Goal: Transaction & Acquisition: Purchase product/service

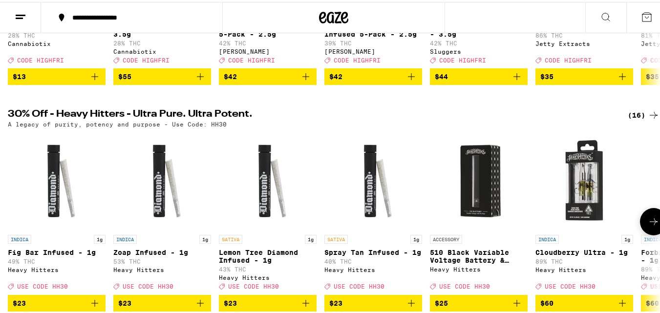
scroll to position [75, 0]
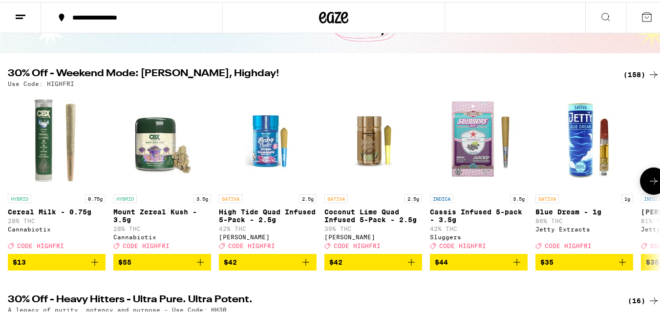
click at [643, 177] on button at bounding box center [653, 179] width 27 height 27
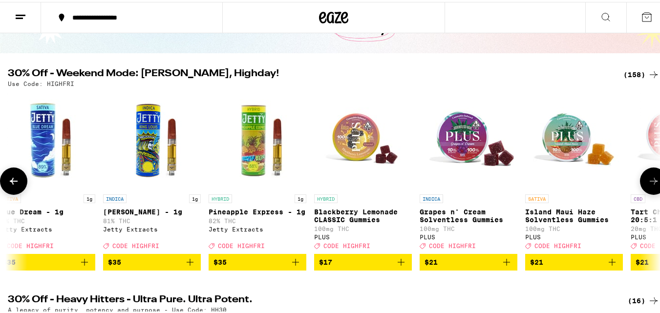
click at [643, 177] on button at bounding box center [653, 179] width 27 height 27
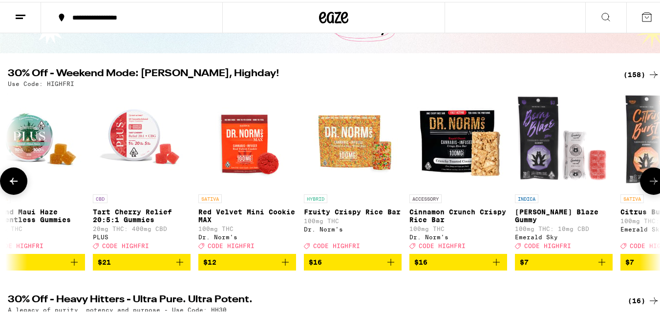
click at [643, 177] on button at bounding box center [653, 179] width 27 height 27
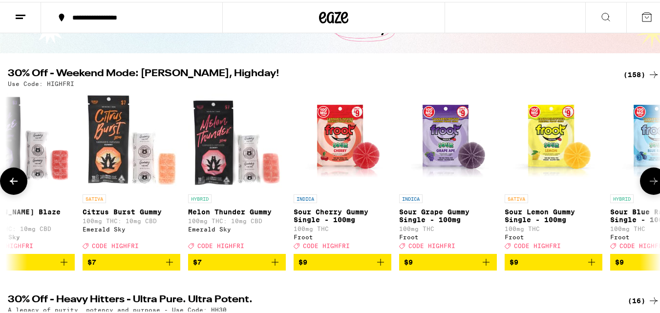
click at [643, 177] on button at bounding box center [653, 179] width 27 height 27
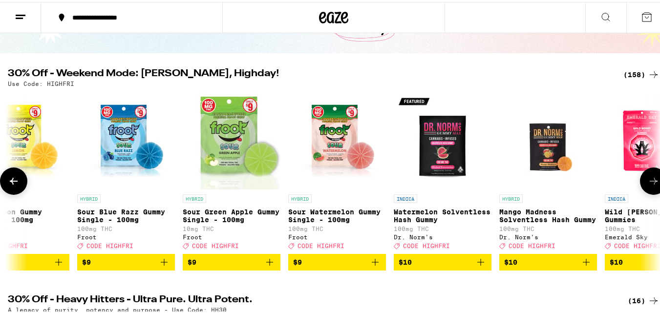
click at [643, 177] on button at bounding box center [653, 179] width 27 height 27
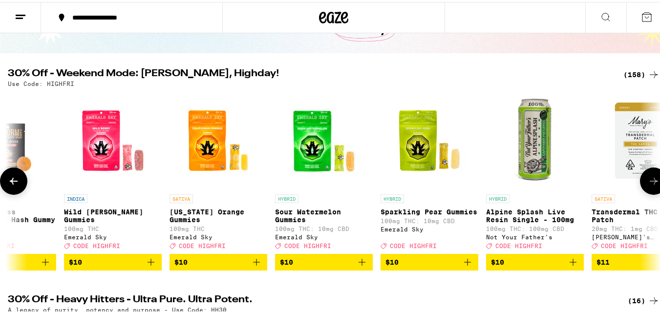
click at [643, 177] on button at bounding box center [653, 179] width 27 height 27
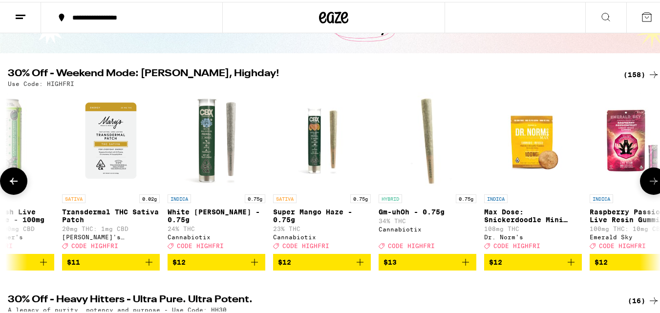
click at [643, 177] on button at bounding box center [653, 179] width 27 height 27
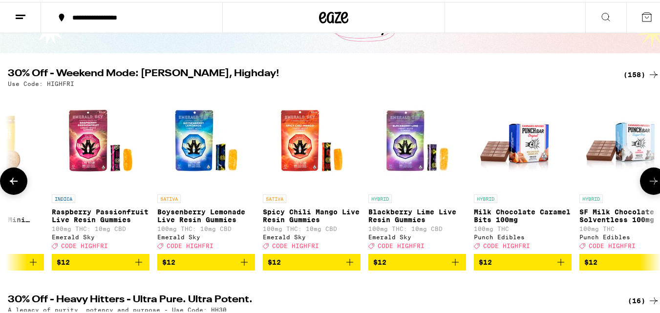
click at [643, 177] on button at bounding box center [653, 179] width 27 height 27
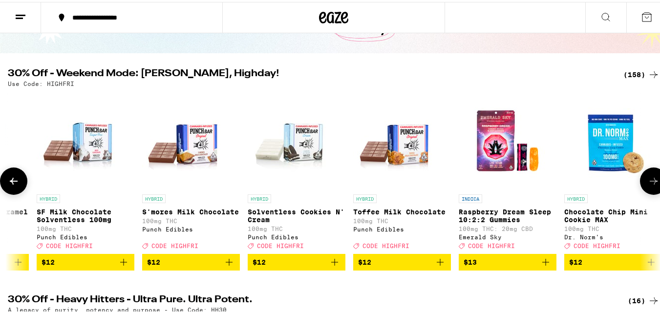
click at [643, 177] on button at bounding box center [653, 179] width 27 height 27
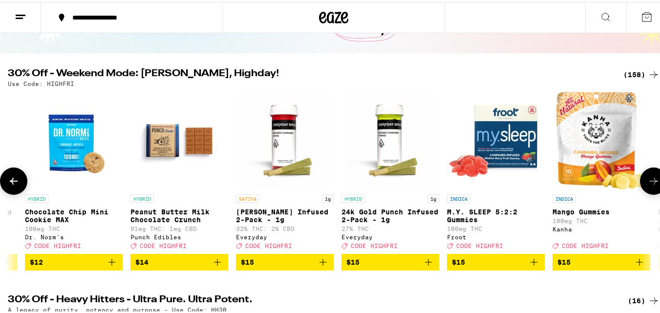
click at [643, 177] on button at bounding box center [653, 179] width 27 height 27
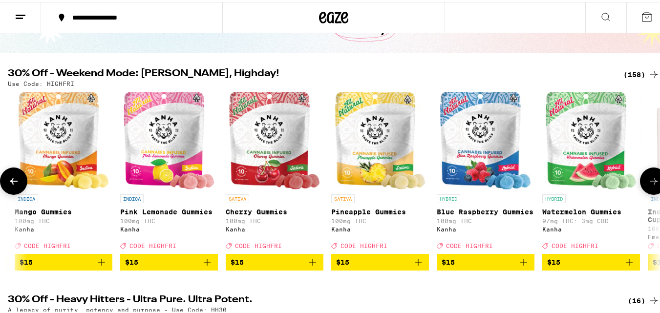
click at [643, 177] on button at bounding box center [653, 179] width 27 height 27
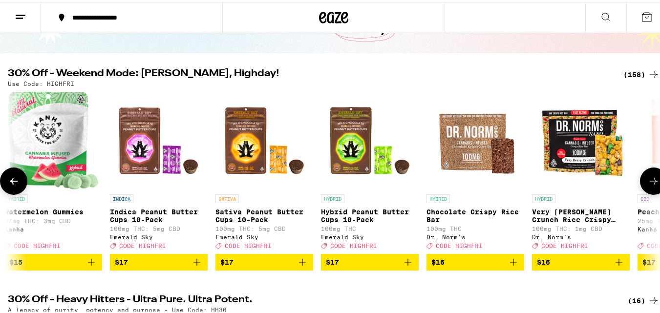
click at [643, 177] on button at bounding box center [653, 179] width 27 height 27
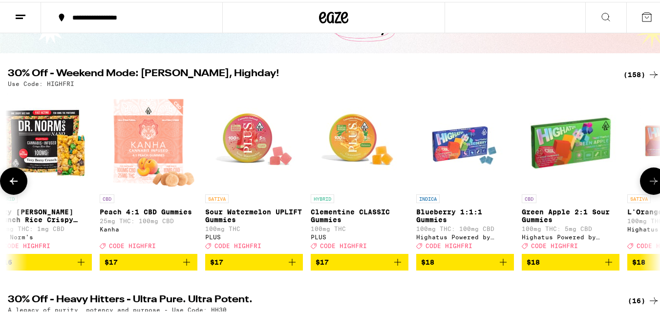
click at [643, 177] on button at bounding box center [653, 179] width 27 height 27
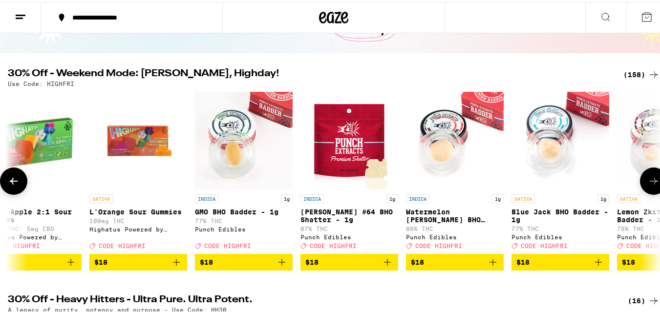
click at [643, 177] on button at bounding box center [653, 179] width 27 height 27
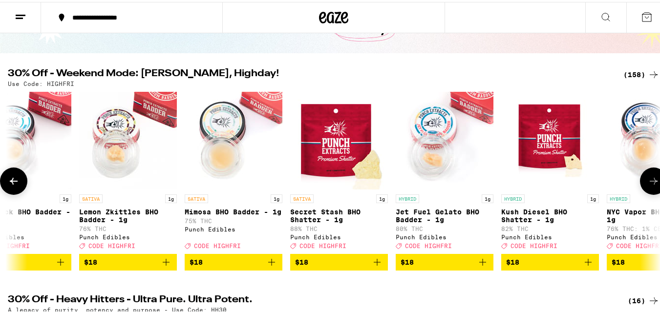
click at [643, 177] on button at bounding box center [653, 179] width 27 height 27
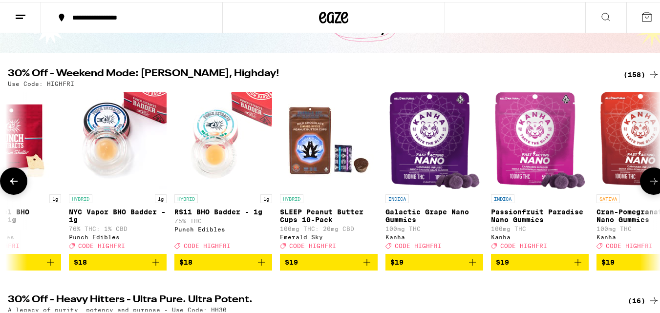
click at [643, 177] on button at bounding box center [653, 179] width 27 height 27
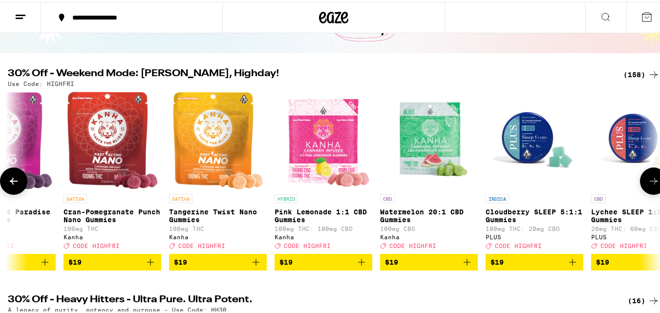
click at [643, 177] on button at bounding box center [653, 179] width 27 height 27
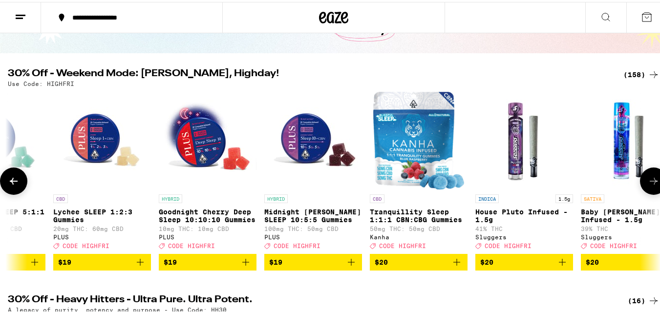
click at [643, 177] on button at bounding box center [653, 179] width 27 height 27
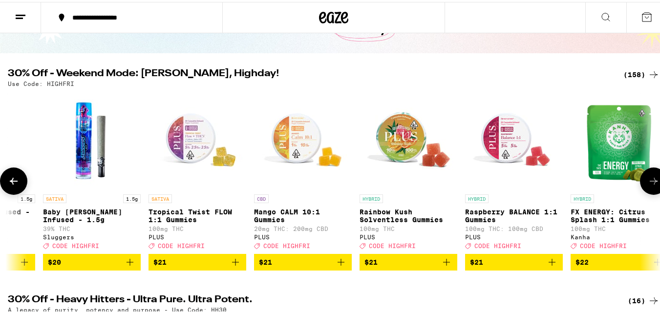
click at [643, 177] on button at bounding box center [653, 179] width 27 height 27
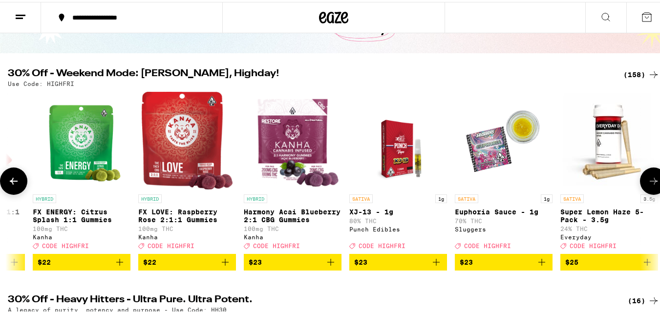
click at [643, 177] on button at bounding box center [653, 179] width 27 height 27
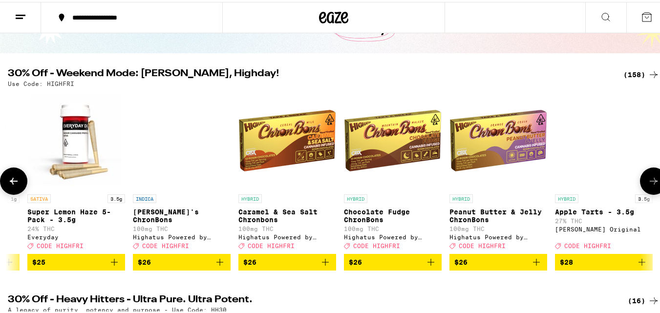
click at [648, 180] on icon at bounding box center [654, 180] width 12 height 12
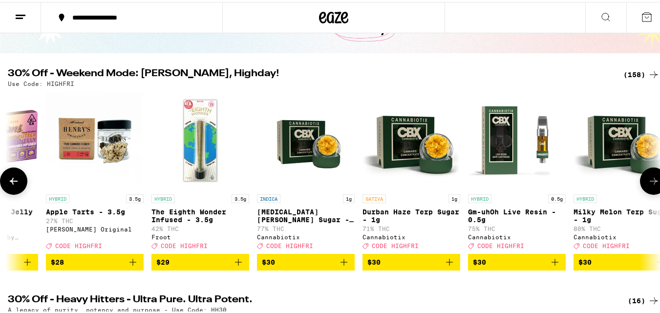
scroll to position [0, 11295]
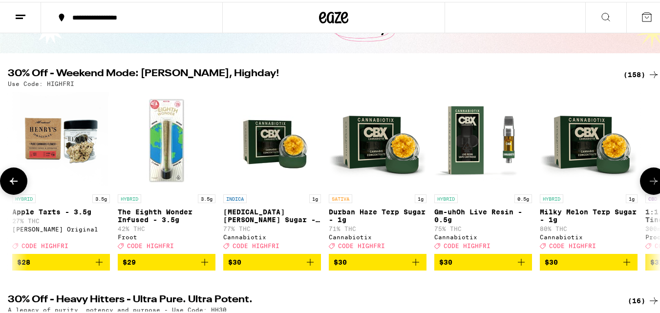
click at [648, 180] on icon at bounding box center [654, 180] width 12 height 12
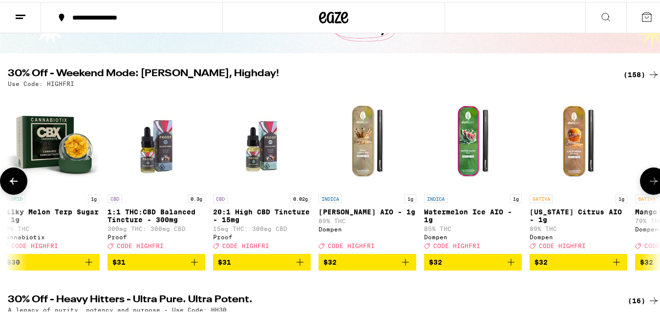
click at [648, 180] on icon at bounding box center [654, 180] width 12 height 12
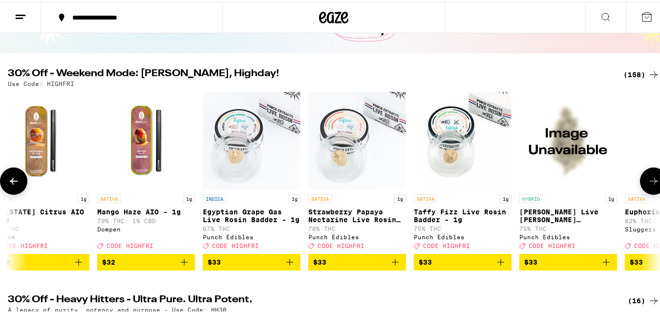
click at [648, 180] on icon at bounding box center [654, 180] width 12 height 12
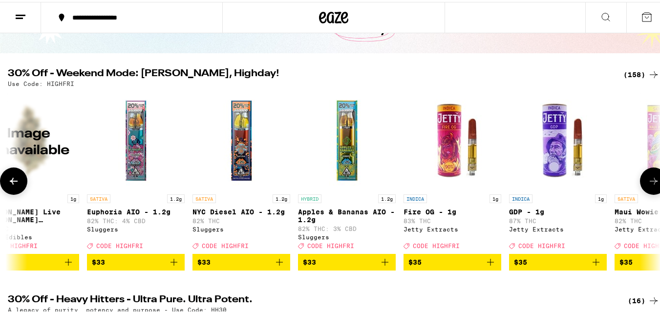
click at [648, 180] on icon at bounding box center [654, 180] width 12 height 12
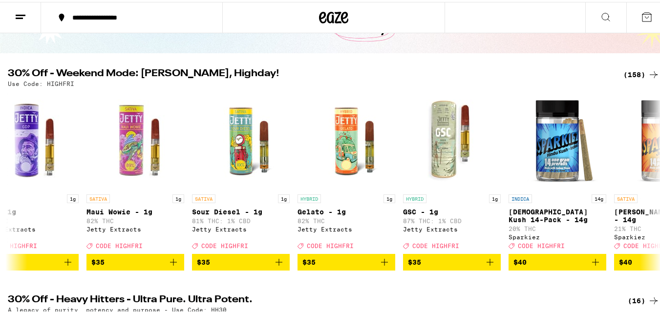
scroll to position [0, 13448]
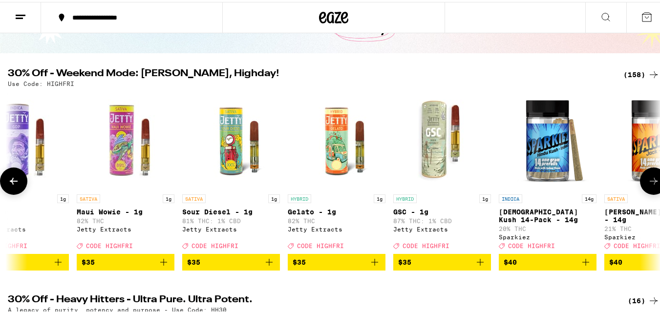
click at [648, 185] on icon at bounding box center [654, 180] width 12 height 12
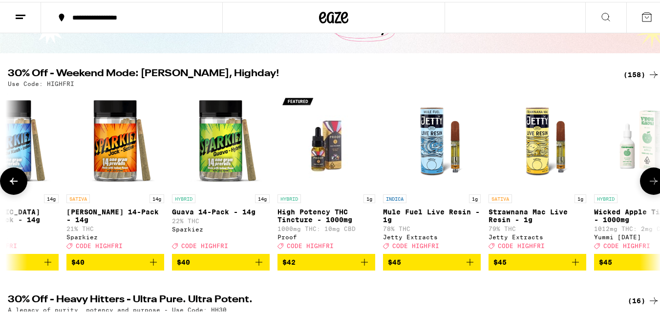
click at [648, 185] on icon at bounding box center [654, 180] width 12 height 12
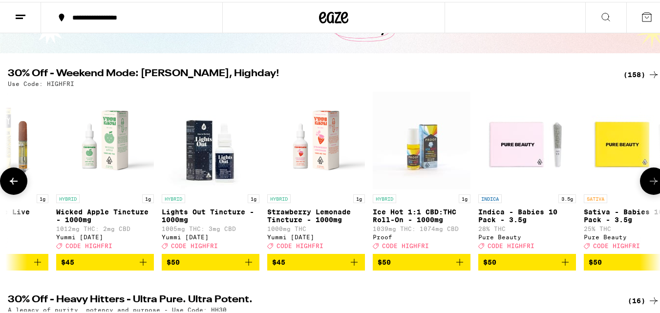
click at [648, 185] on icon at bounding box center [654, 180] width 12 height 12
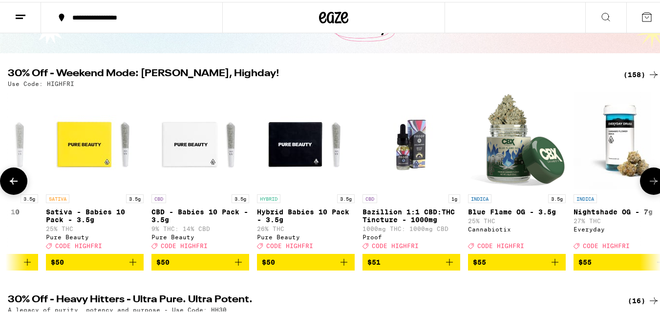
click at [648, 185] on icon at bounding box center [654, 180] width 12 height 12
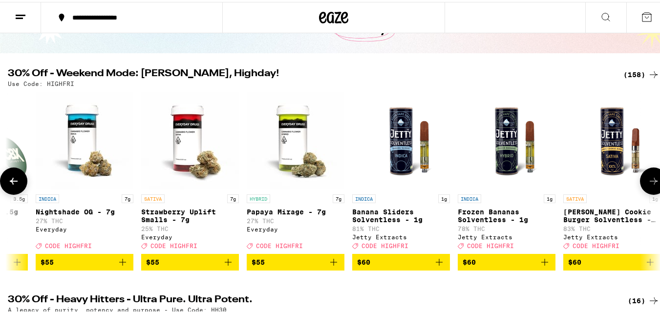
click at [648, 185] on icon at bounding box center [654, 180] width 12 height 12
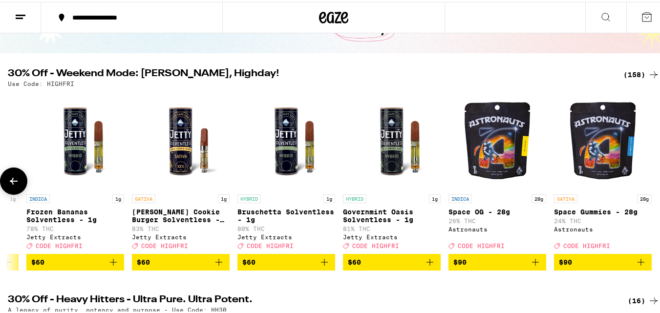
scroll to position [0, 16040]
click at [648, 187] on div at bounding box center [653, 179] width 27 height 27
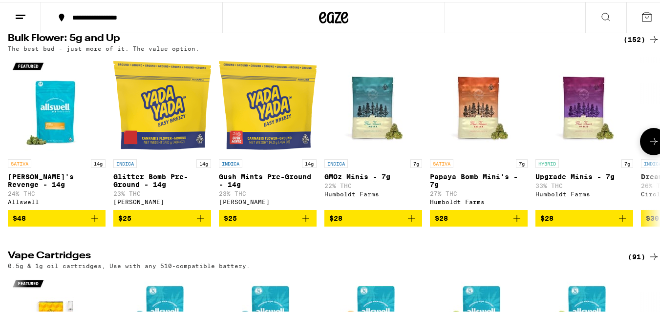
scroll to position [1484, 0]
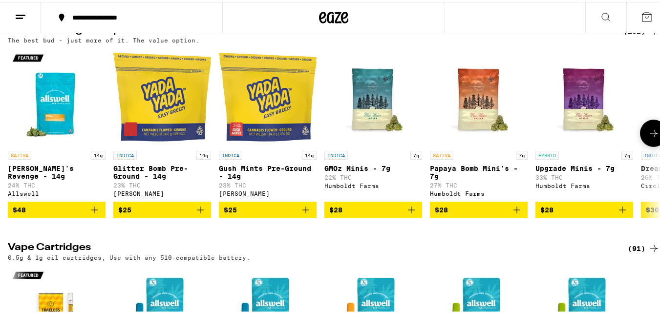
click at [648, 145] on button at bounding box center [653, 131] width 27 height 27
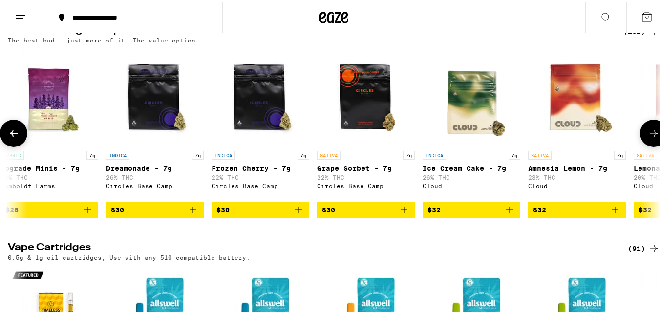
scroll to position [0, 538]
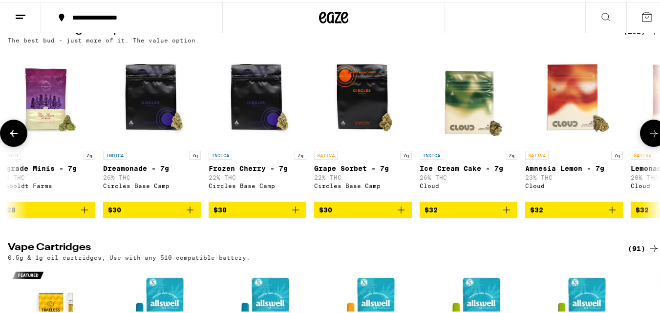
click at [648, 145] on button at bounding box center [653, 131] width 27 height 27
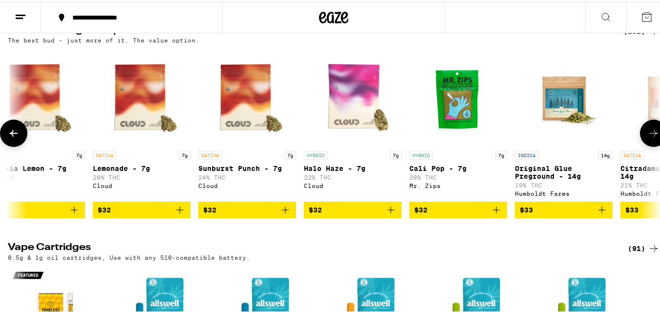
click at [648, 145] on button at bounding box center [653, 131] width 27 height 27
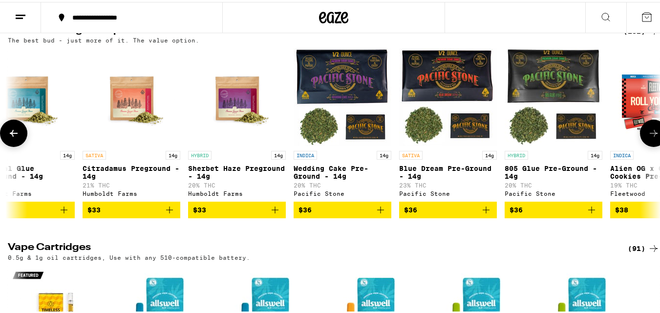
click at [648, 145] on button at bounding box center [653, 131] width 27 height 27
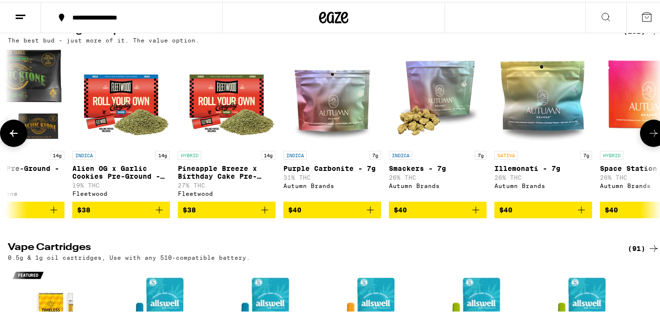
click at [648, 145] on button at bounding box center [653, 131] width 27 height 27
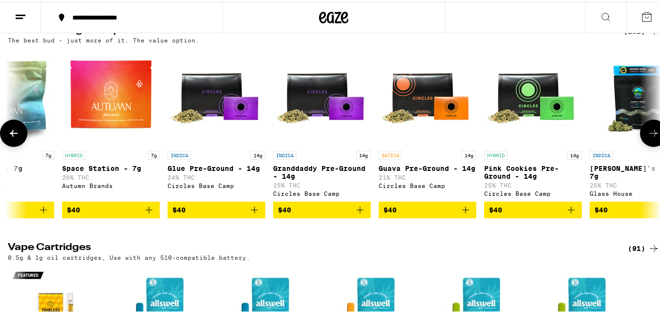
click at [648, 145] on button at bounding box center [653, 131] width 27 height 27
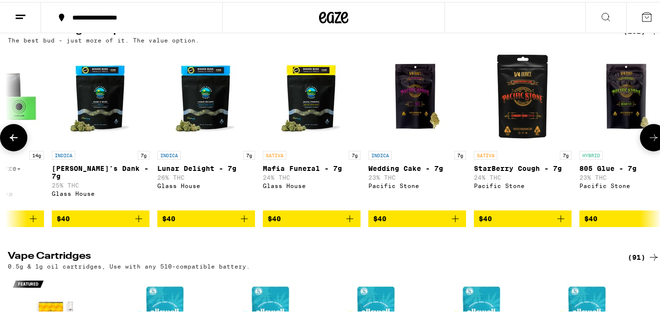
click at [648, 142] on icon at bounding box center [654, 136] width 12 height 12
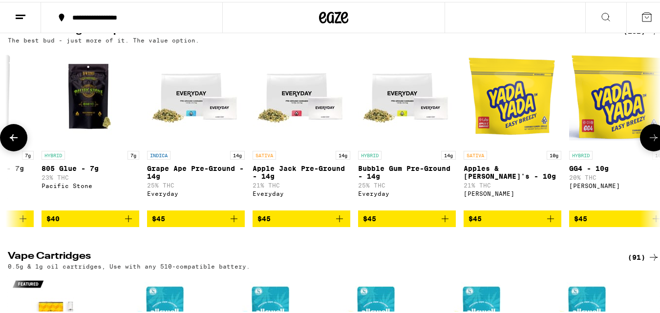
click at [648, 142] on icon at bounding box center [654, 136] width 12 height 12
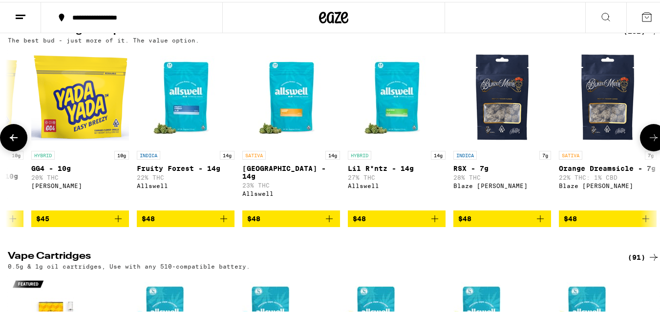
click at [648, 142] on icon at bounding box center [654, 136] width 12 height 12
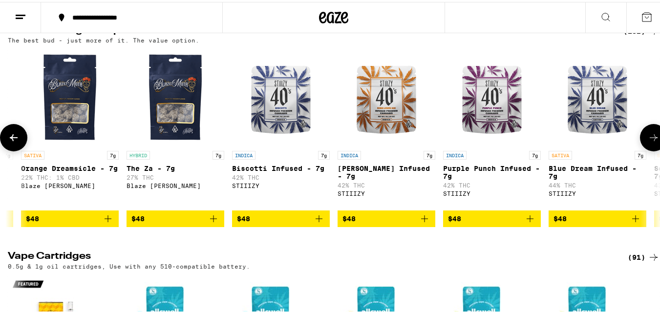
click at [648, 142] on icon at bounding box center [654, 136] width 12 height 12
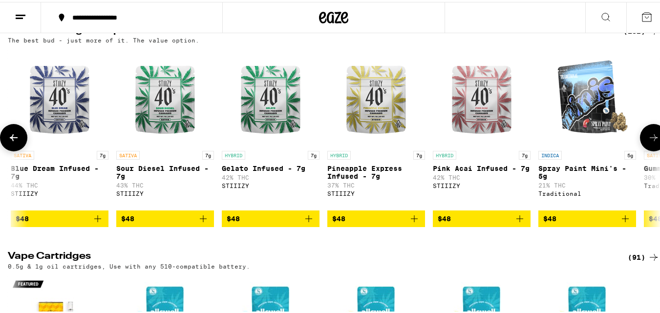
click at [648, 142] on icon at bounding box center [654, 136] width 12 height 12
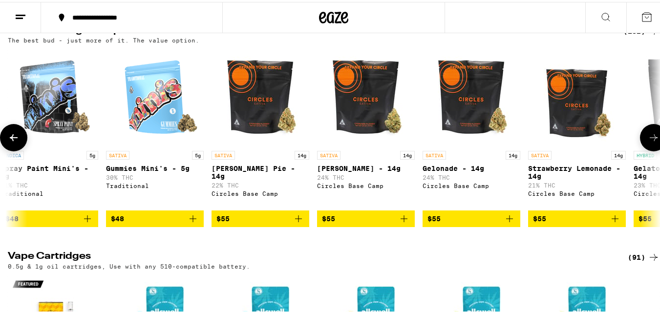
click at [648, 142] on icon at bounding box center [654, 136] width 12 height 12
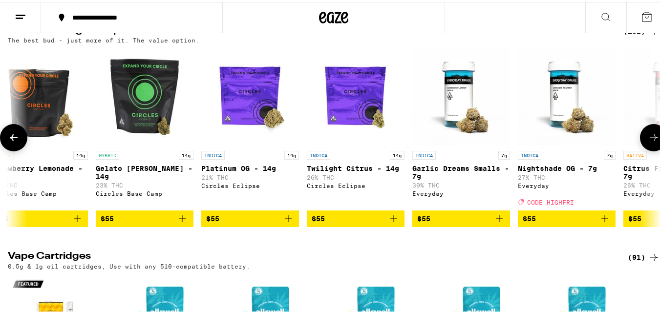
click at [648, 142] on icon at bounding box center [654, 136] width 12 height 12
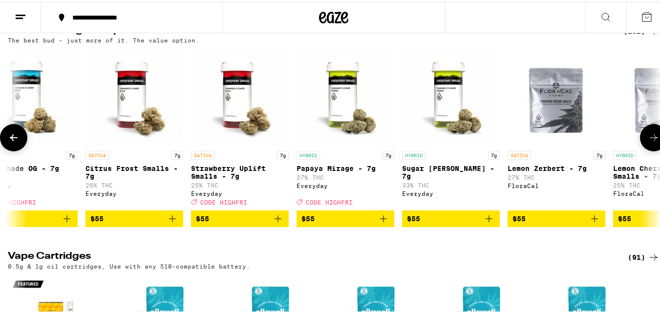
click at [648, 142] on icon at bounding box center [654, 136] width 12 height 12
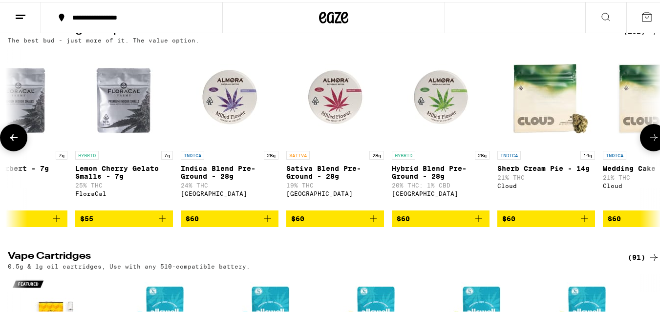
click at [648, 142] on icon at bounding box center [654, 136] width 12 height 12
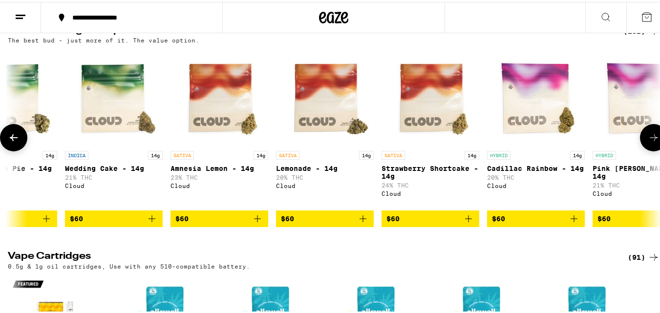
click at [648, 142] on icon at bounding box center [654, 136] width 12 height 12
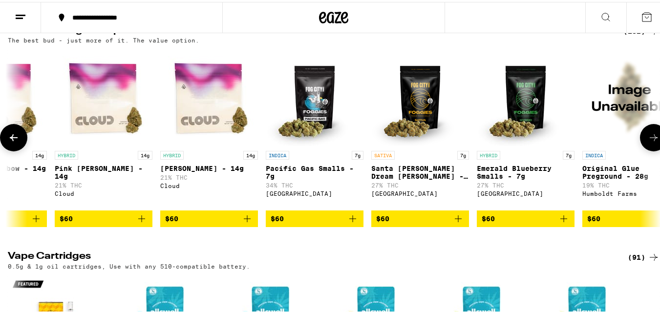
click at [648, 142] on icon at bounding box center [654, 136] width 12 height 12
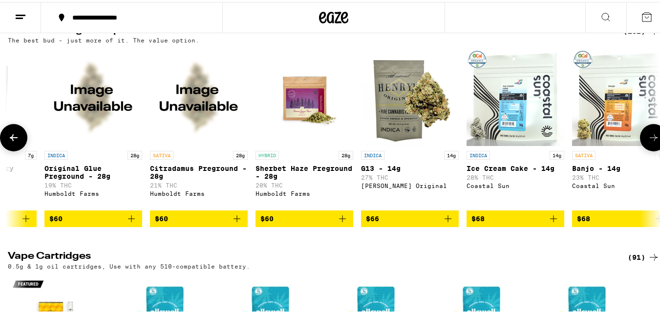
click at [648, 142] on icon at bounding box center [654, 136] width 12 height 12
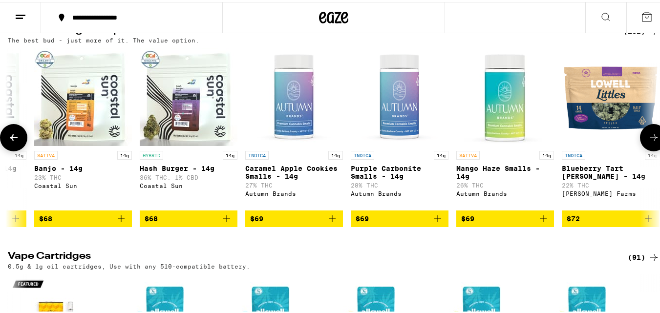
click at [648, 142] on icon at bounding box center [654, 136] width 12 height 12
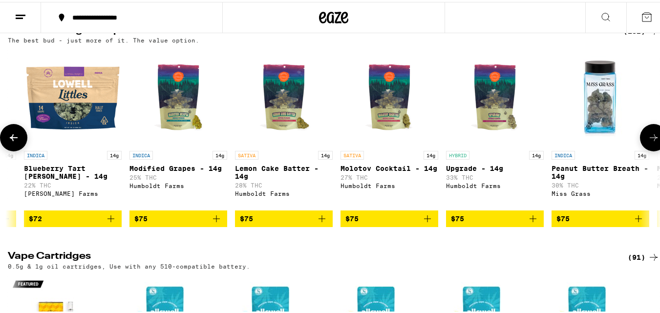
click at [648, 142] on icon at bounding box center [654, 136] width 12 height 12
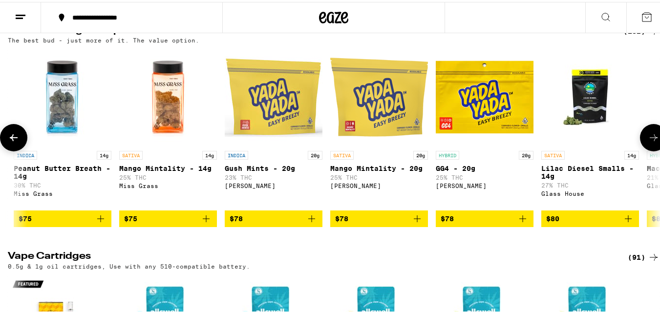
click at [648, 142] on icon at bounding box center [654, 136] width 12 height 12
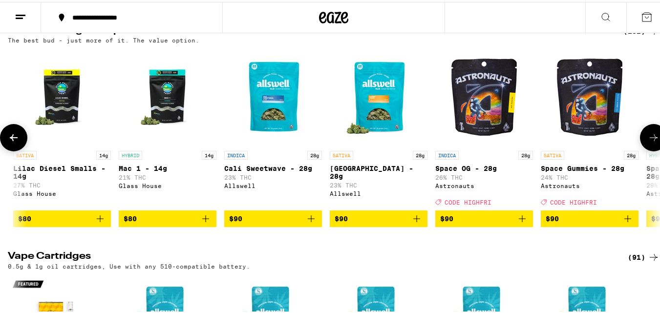
scroll to position [0, 11303]
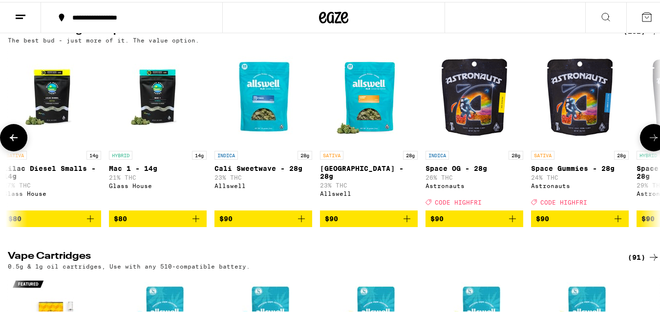
click at [648, 142] on icon at bounding box center [654, 136] width 12 height 12
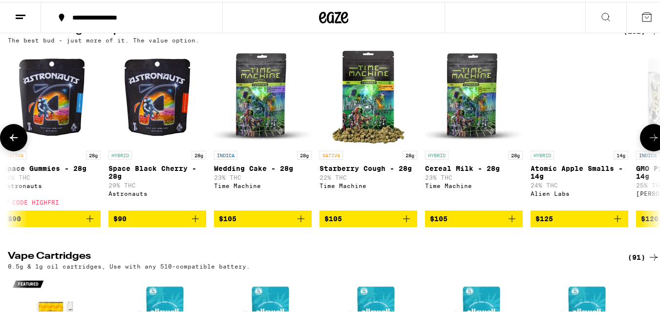
scroll to position [0, 11842]
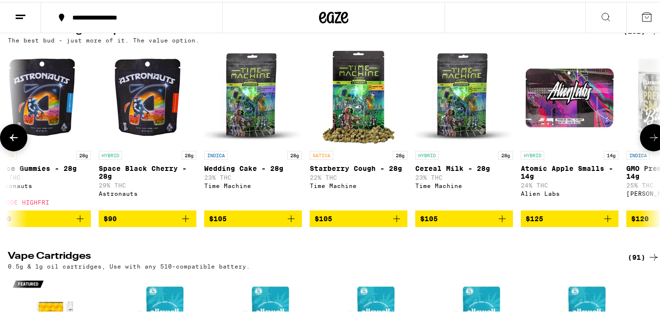
click at [648, 142] on icon at bounding box center [654, 136] width 12 height 12
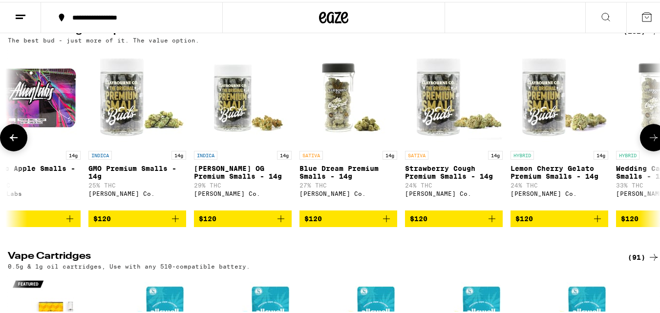
click at [648, 142] on icon at bounding box center [654, 136] width 12 height 12
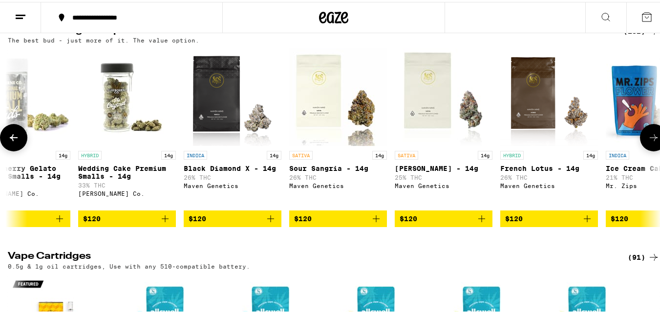
click at [648, 142] on icon at bounding box center [654, 136] width 12 height 12
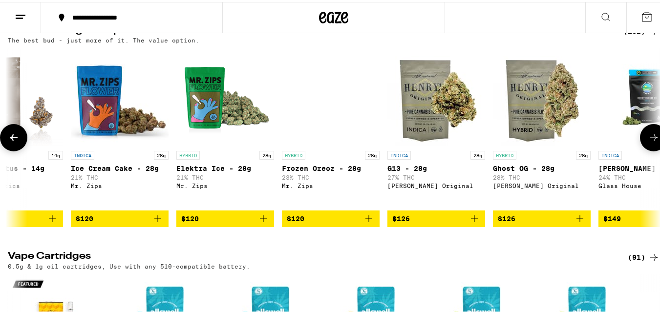
scroll to position [0, 13456]
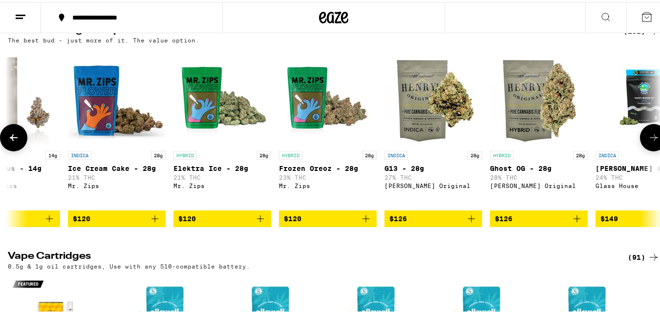
click at [648, 142] on icon at bounding box center [654, 136] width 12 height 12
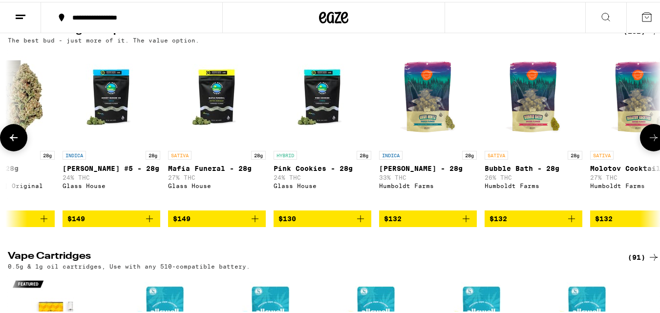
scroll to position [0, 13995]
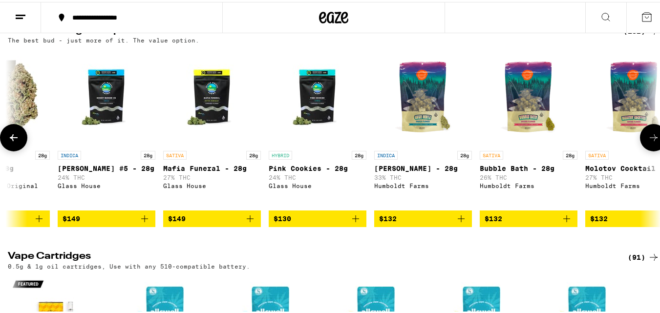
click at [648, 142] on icon at bounding box center [654, 136] width 12 height 12
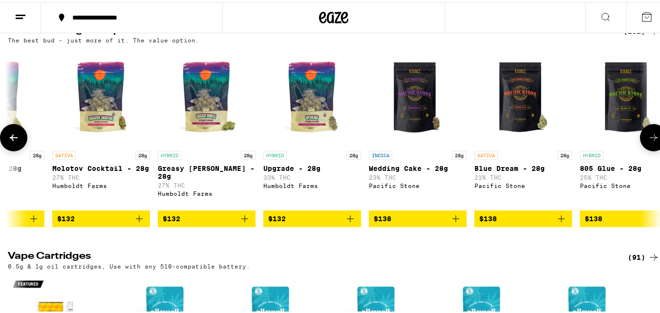
scroll to position [0, 14533]
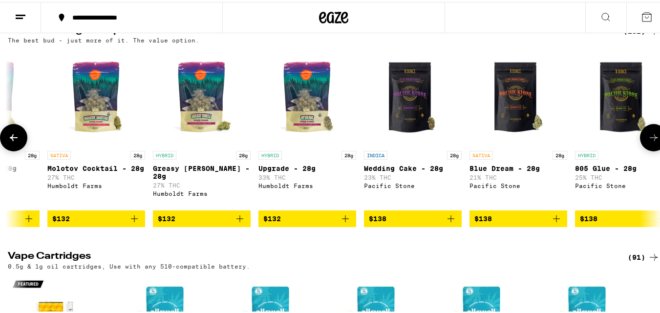
click at [648, 142] on icon at bounding box center [654, 136] width 12 height 12
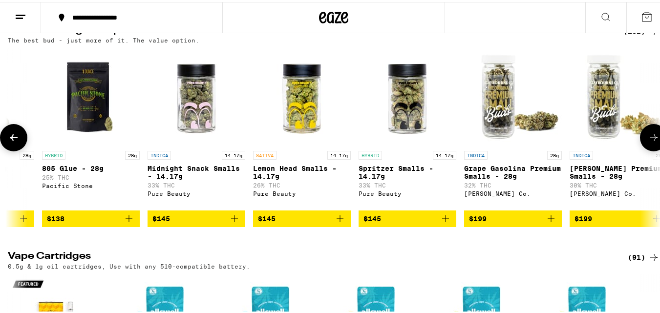
scroll to position [0, 15071]
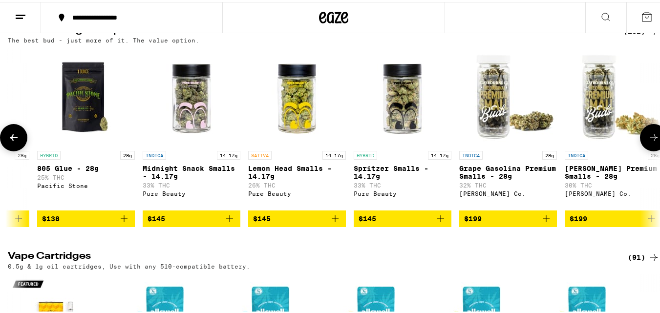
click at [648, 142] on icon at bounding box center [654, 136] width 12 height 12
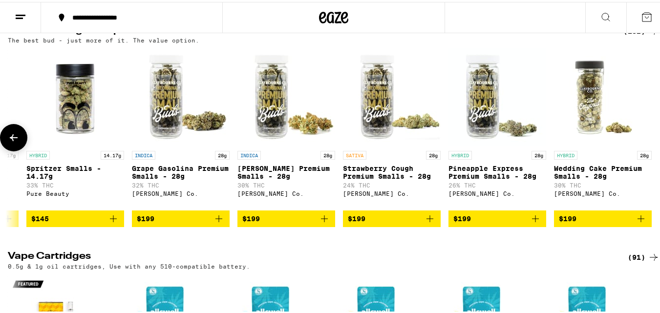
scroll to position [0, 15406]
click at [648, 150] on div at bounding box center [653, 135] width 27 height 27
click at [18, 142] on icon at bounding box center [14, 136] width 12 height 12
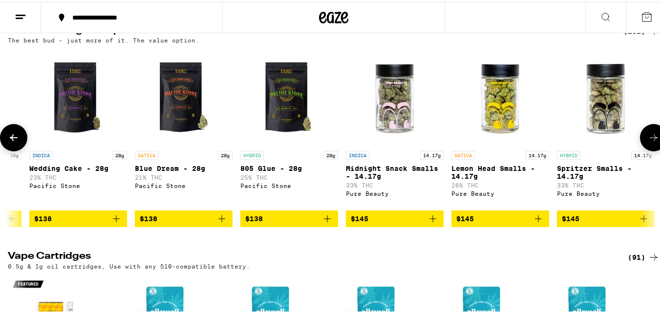
click at [18, 142] on icon at bounding box center [14, 136] width 12 height 12
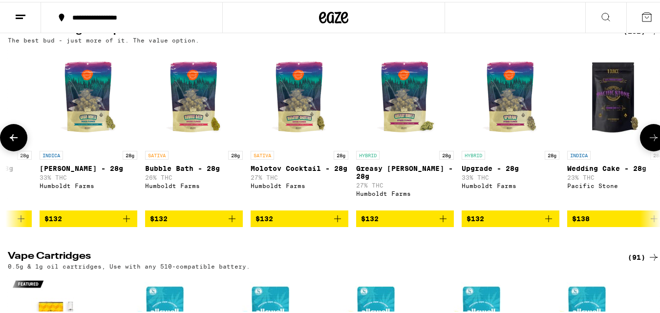
click at [16, 142] on icon at bounding box center [14, 136] width 12 height 12
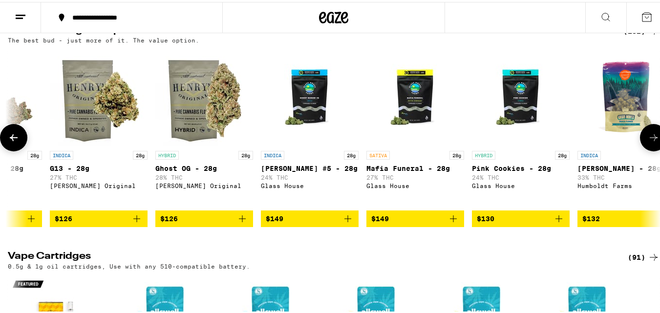
click at [11, 142] on icon at bounding box center [14, 136] width 12 height 12
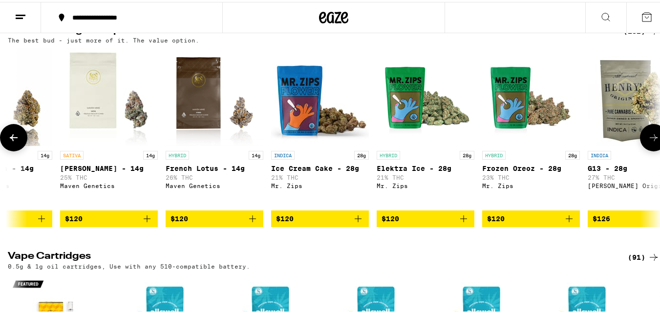
click at [11, 142] on icon at bounding box center [14, 136] width 12 height 12
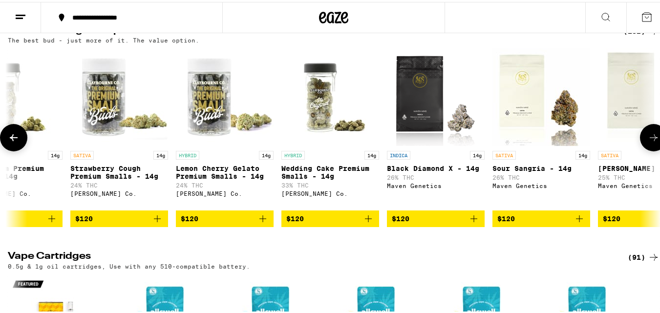
click at [11, 142] on icon at bounding box center [14, 136] width 12 height 12
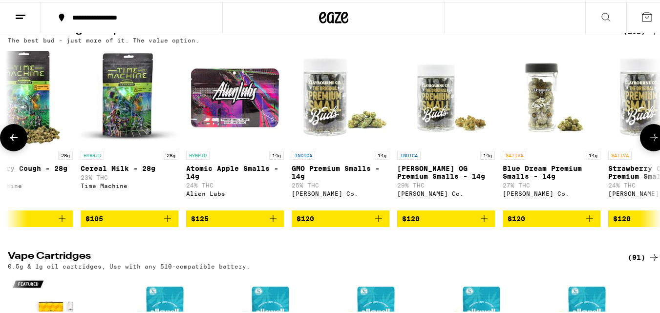
click at [11, 142] on icon at bounding box center [14, 136] width 12 height 12
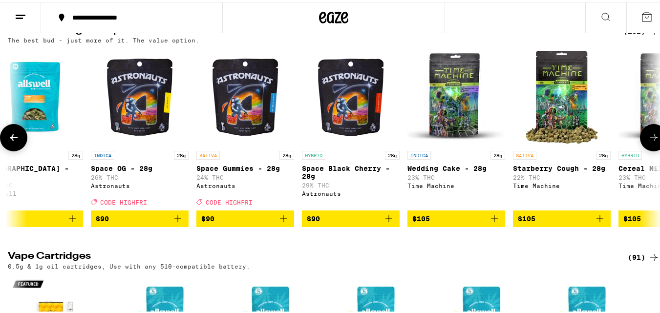
click at [11, 142] on icon at bounding box center [14, 136] width 12 height 12
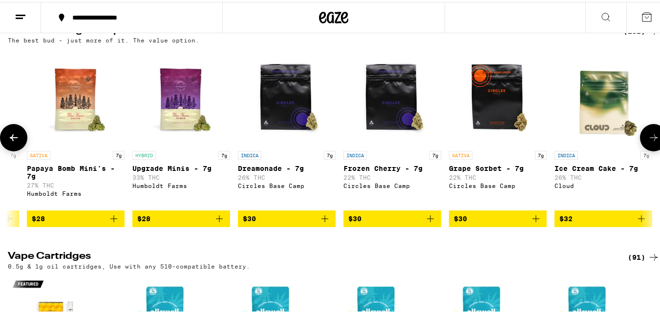
scroll to position [0, 0]
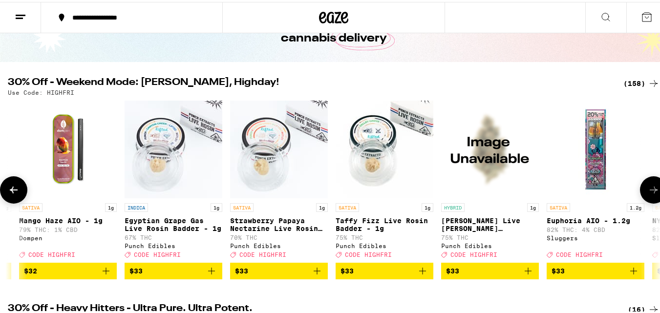
scroll to position [0, 12449]
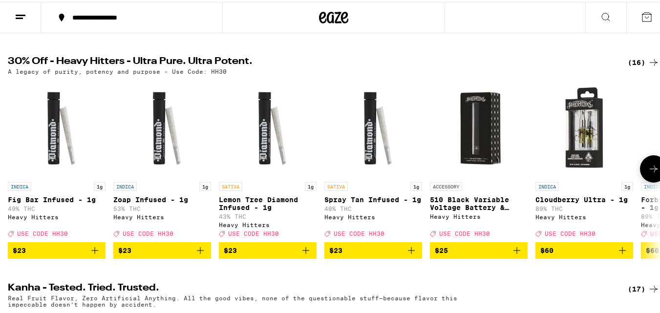
click at [326, 165] on img "Open page for Spray Tan Infused - 1g from Heavy Hitters" at bounding box center [374, 127] width 98 height 98
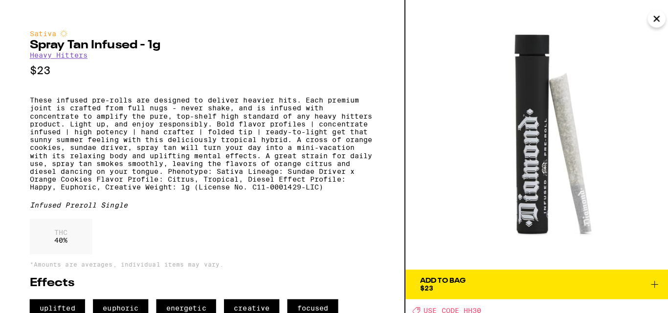
scroll to position [427, 0]
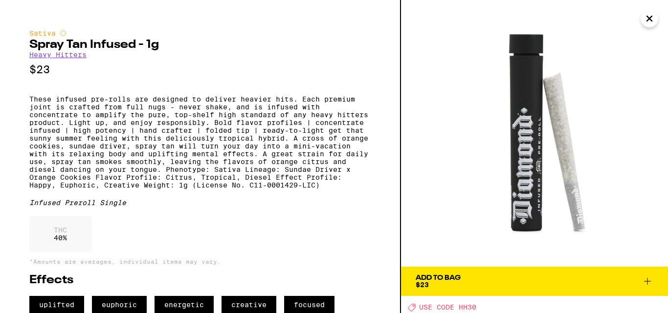
click at [654, 21] on icon "Close" at bounding box center [649, 18] width 12 height 15
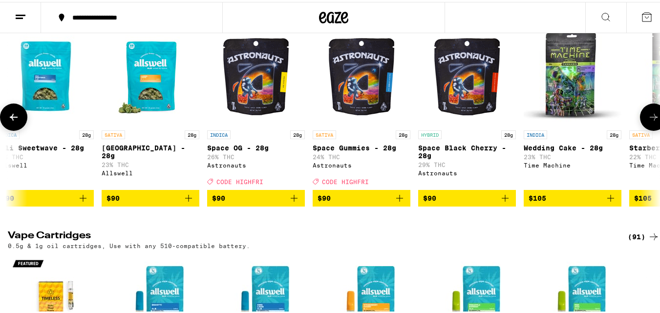
scroll to position [0, 11522]
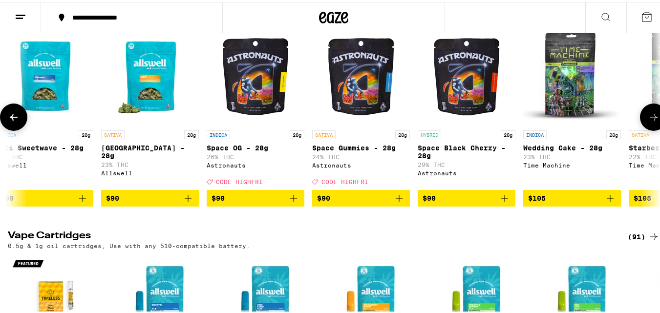
click at [399, 202] on icon "Add to bag" at bounding box center [400, 197] width 12 height 12
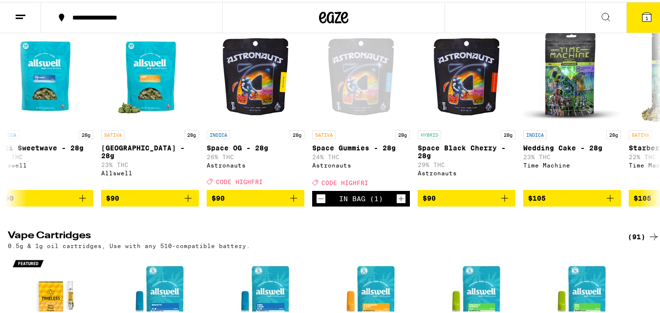
click at [627, 30] on button "1" at bounding box center [647, 15] width 41 height 30
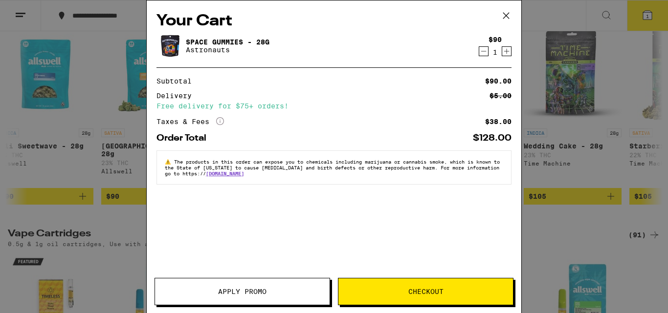
click at [285, 286] on button "Apply Promo" at bounding box center [242, 291] width 176 height 27
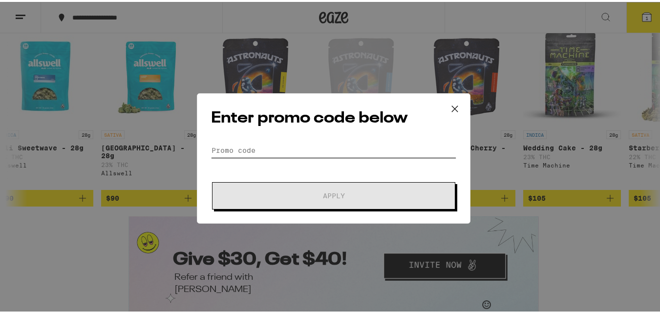
click at [316, 152] on input "Promo Code" at bounding box center [333, 148] width 245 height 15
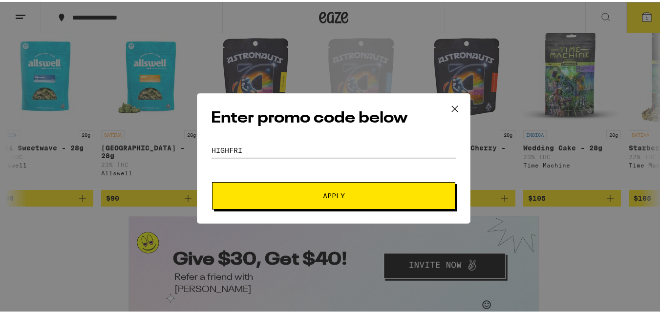
type input "highfri"
click at [212, 180] on button "Apply" at bounding box center [333, 193] width 243 height 27
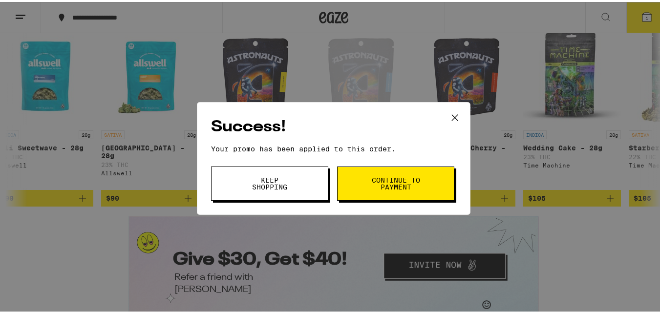
click at [386, 171] on button "Continue to payment" at bounding box center [395, 182] width 117 height 34
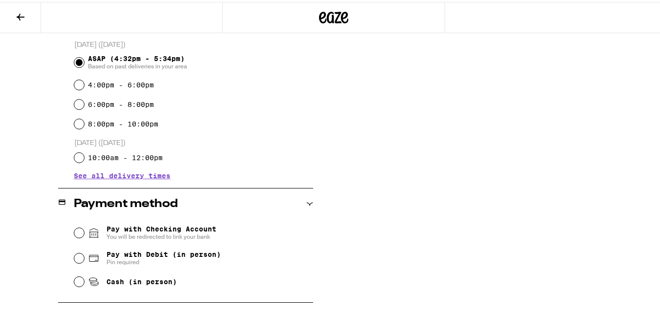
scroll to position [320, 0]
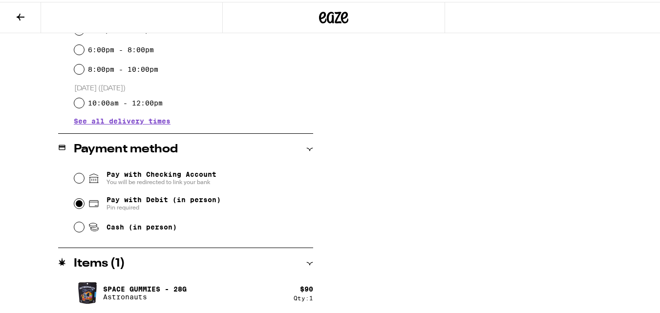
click at [75, 202] on input "Pay with Debit (in person) Pin required" at bounding box center [79, 202] width 10 height 10
radio input "true"
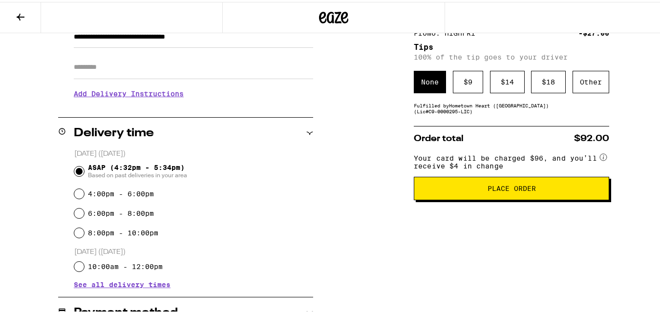
scroll to position [155, 0]
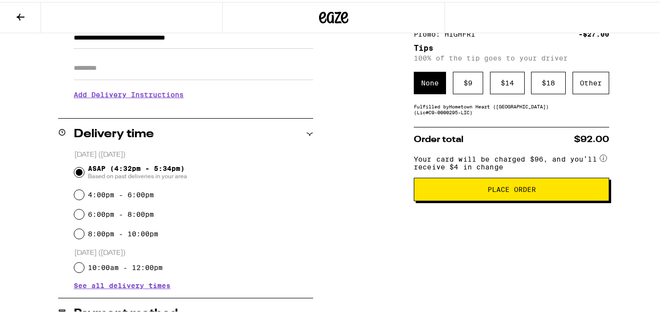
click at [493, 191] on span "Place Order" at bounding box center [512, 187] width 48 height 7
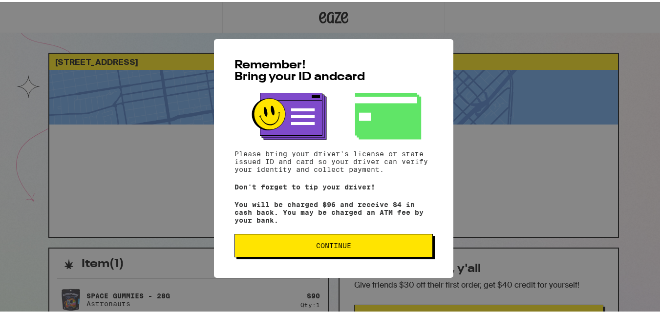
click at [346, 240] on button "Continue" at bounding box center [334, 243] width 198 height 23
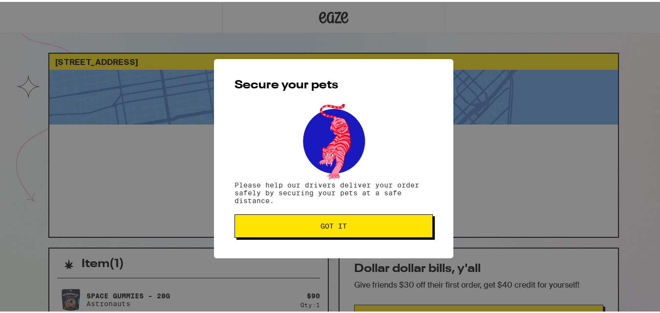
click at [371, 225] on span "Got it" at bounding box center [334, 224] width 182 height 7
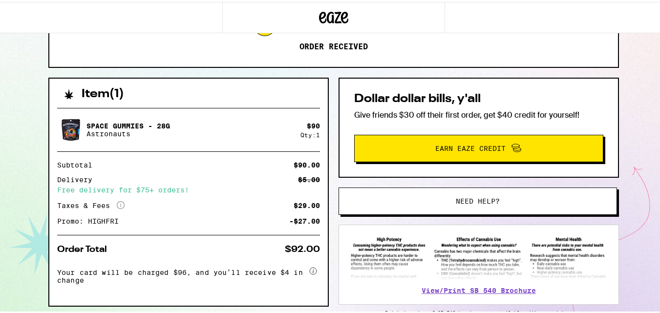
scroll to position [171, 0]
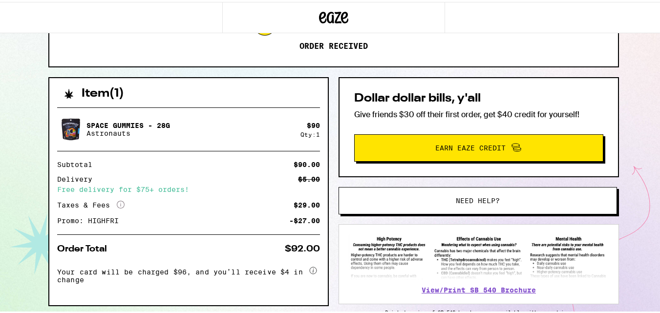
click at [1, 191] on div "[STREET_ADDRESS] 4:33pm - 5:35pm This ETA will become more accurate once your d…" at bounding box center [334, 95] width 668 height 533
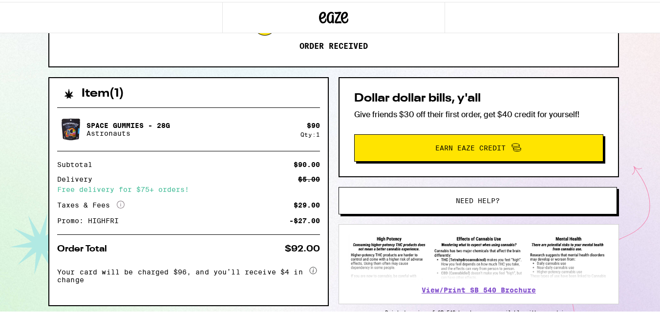
click at [1, 191] on div "[STREET_ADDRESS] 4:33pm - 5:35pm This ETA will become more accurate once your d…" at bounding box center [334, 95] width 668 height 533
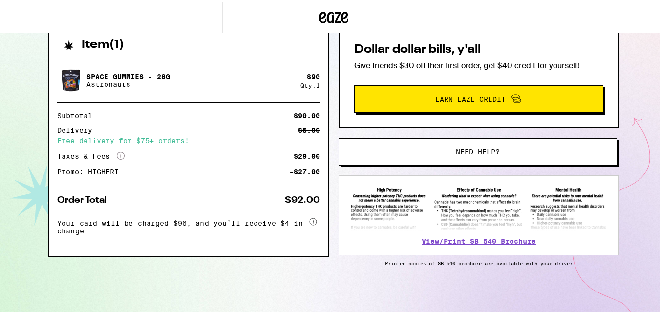
scroll to position [0, 0]
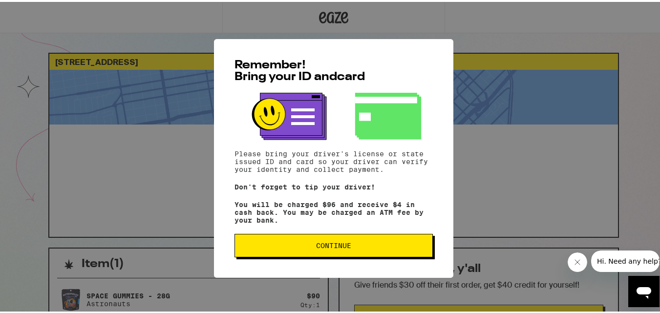
click at [246, 247] on span "Continue" at bounding box center [334, 244] width 182 height 7
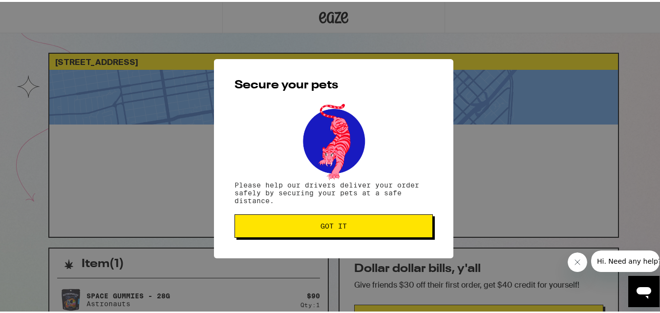
click at [277, 229] on button "Got it" at bounding box center [334, 224] width 198 height 23
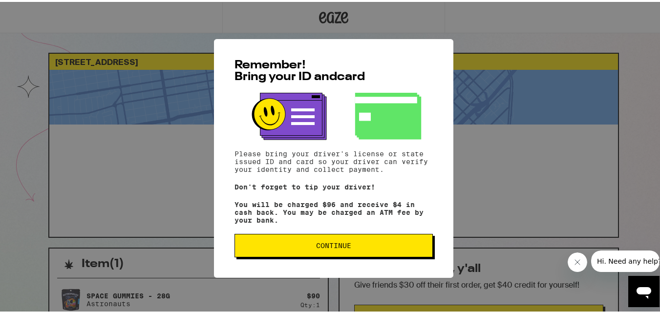
click at [339, 244] on span "Continue" at bounding box center [333, 244] width 35 height 7
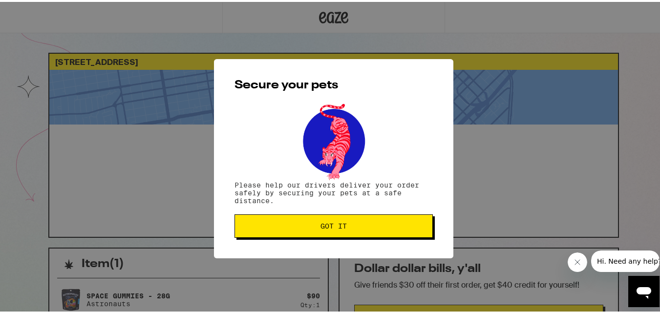
click at [348, 221] on button "Got it" at bounding box center [334, 224] width 198 height 23
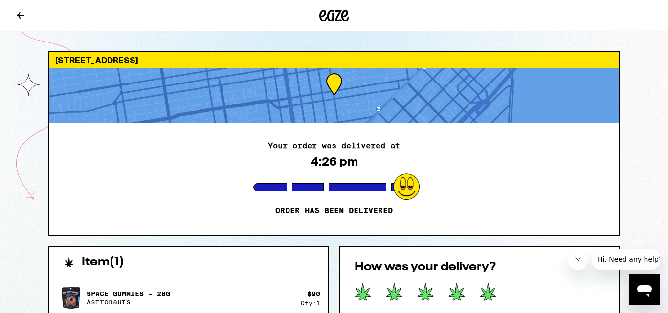
click at [495, 288] on icon at bounding box center [488, 292] width 17 height 18
click at [579, 261] on icon "Close message from company" at bounding box center [577, 261] width 8 height 8
